Goal: Transaction & Acquisition: Obtain resource

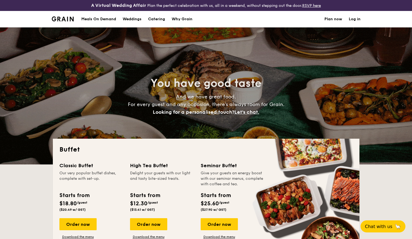
select select
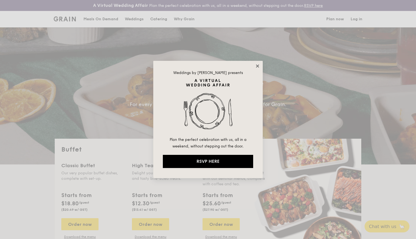
click at [256, 65] on icon at bounding box center [257, 65] width 3 height 3
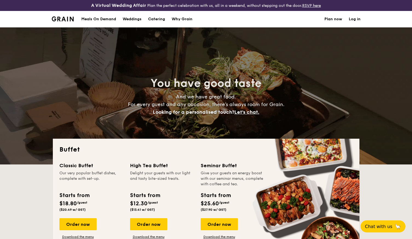
click at [160, 20] on h1 "Catering" at bounding box center [156, 19] width 17 height 16
click at [158, 19] on h1 "Catering" at bounding box center [156, 19] width 17 height 16
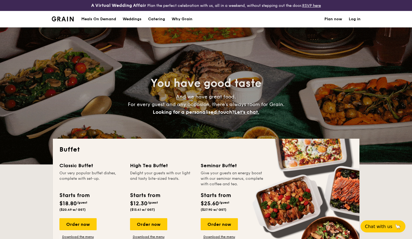
click at [159, 18] on h1 "Catering" at bounding box center [156, 19] width 17 height 16
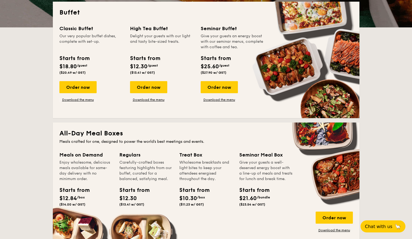
scroll to position [219, 0]
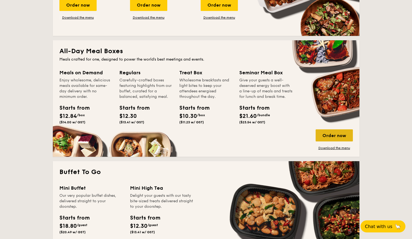
click at [338, 133] on div "Order now" at bounding box center [333, 135] width 37 height 12
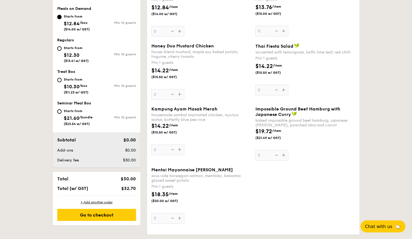
select select
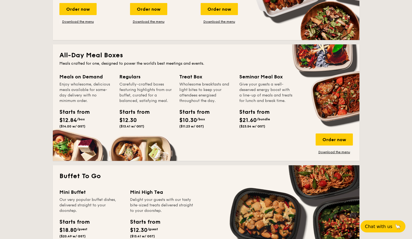
scroll to position [242, 0]
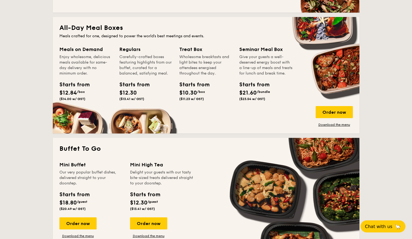
drag, startPoint x: 370, startPoint y: 139, endPoint x: 362, endPoint y: 136, distance: 8.7
click at [362, 136] on div "Buffet Classic Buffet Our very popular buffet dishes, complete with set-up. Sta…" at bounding box center [205, 192] width 315 height 592
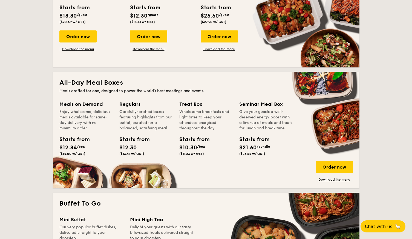
scroll to position [160, 0]
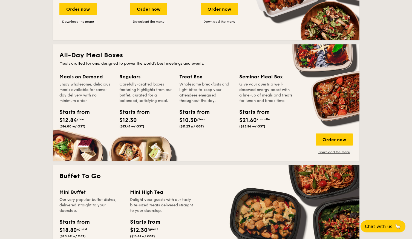
scroll to position [242, 0]
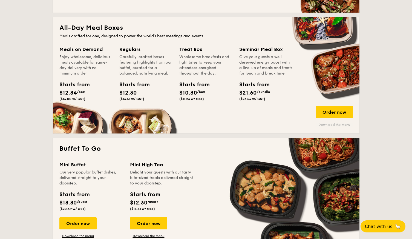
click at [333, 125] on link "Download the menu" at bounding box center [333, 124] width 37 height 4
